Goal: Task Accomplishment & Management: Use online tool/utility

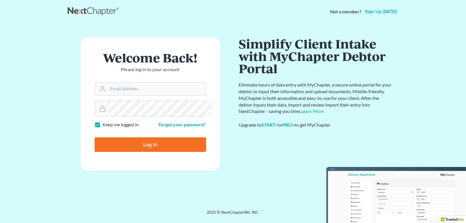
type input "[PERSON_NAME][EMAIL_ADDRESS][DOMAIN_NAME]"
click at [154, 152] on input "Log In" at bounding box center [150, 144] width 111 height 15
type input "Thinking..."
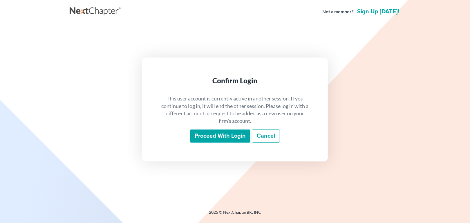
click at [217, 143] on input "Proceed with login" at bounding box center [220, 135] width 60 height 13
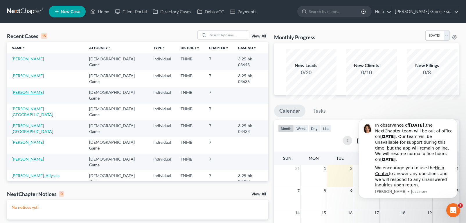
click at [24, 95] on link "[PERSON_NAME]" at bounding box center [28, 92] width 32 height 5
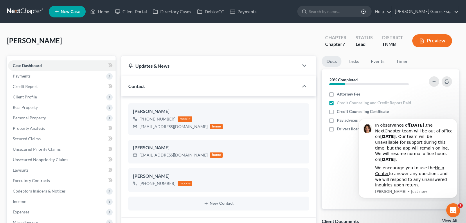
scroll to position [124, 0]
click at [36, 89] on span "Credit Report" at bounding box center [25, 86] width 25 height 5
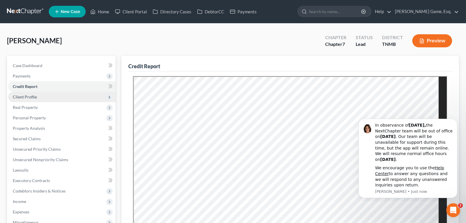
click at [29, 99] on span "Client Profile" at bounding box center [25, 96] width 24 height 5
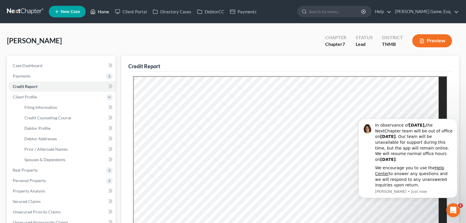
click at [112, 16] on link "Home" at bounding box center [99, 11] width 25 height 10
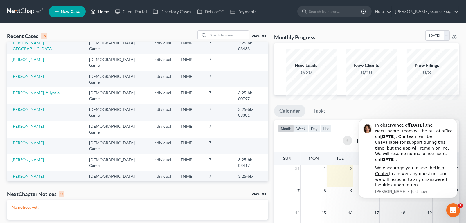
scroll to position [87, 0]
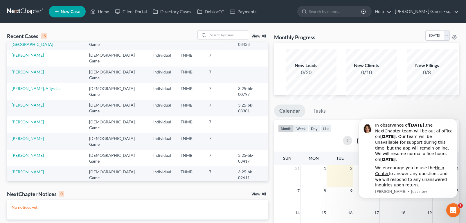
click at [36, 57] on link "[PERSON_NAME]" at bounding box center [28, 55] width 32 height 5
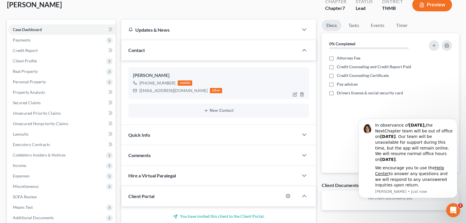
scroll to position [29, 0]
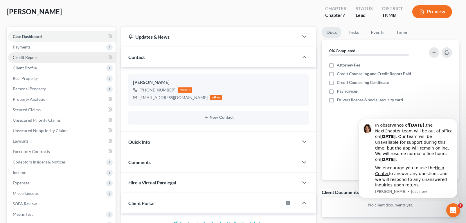
click at [35, 60] on span "Credit Report" at bounding box center [25, 57] width 25 height 5
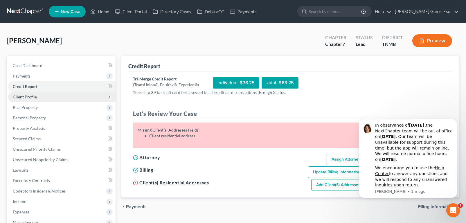
click at [36, 99] on span "Client Profile" at bounding box center [25, 96] width 24 height 5
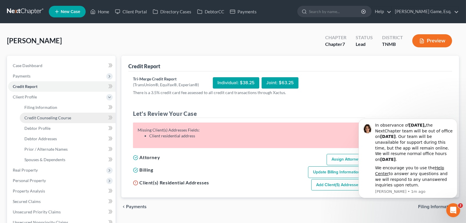
click at [57, 120] on span "Credit Counseling Course" at bounding box center [47, 117] width 47 height 5
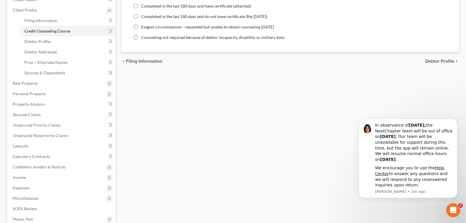
scroll to position [87, 0]
